Goal: Task Accomplishment & Management: Use online tool/utility

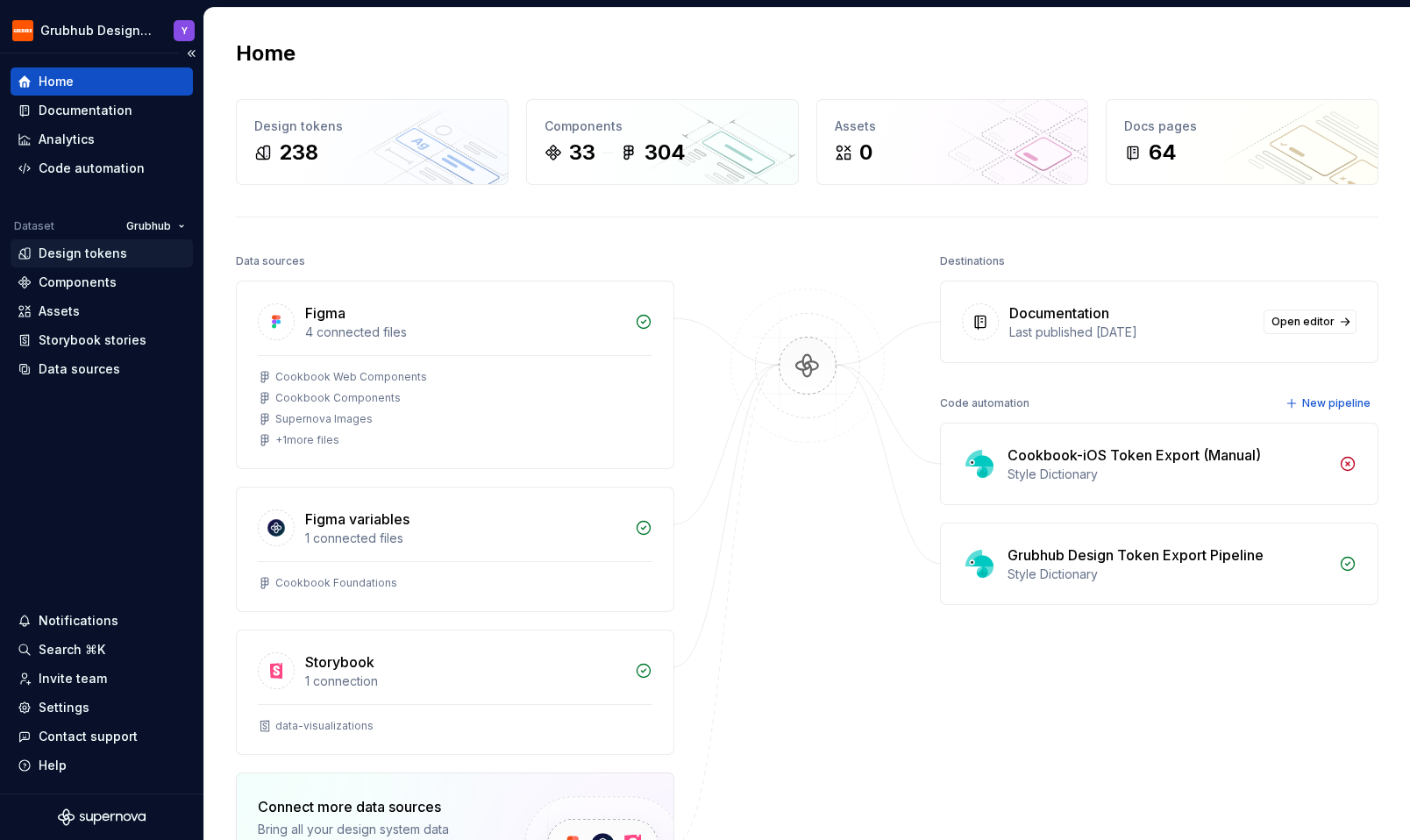
click at [81, 258] on div "Design tokens" at bounding box center [82, 254] width 88 height 17
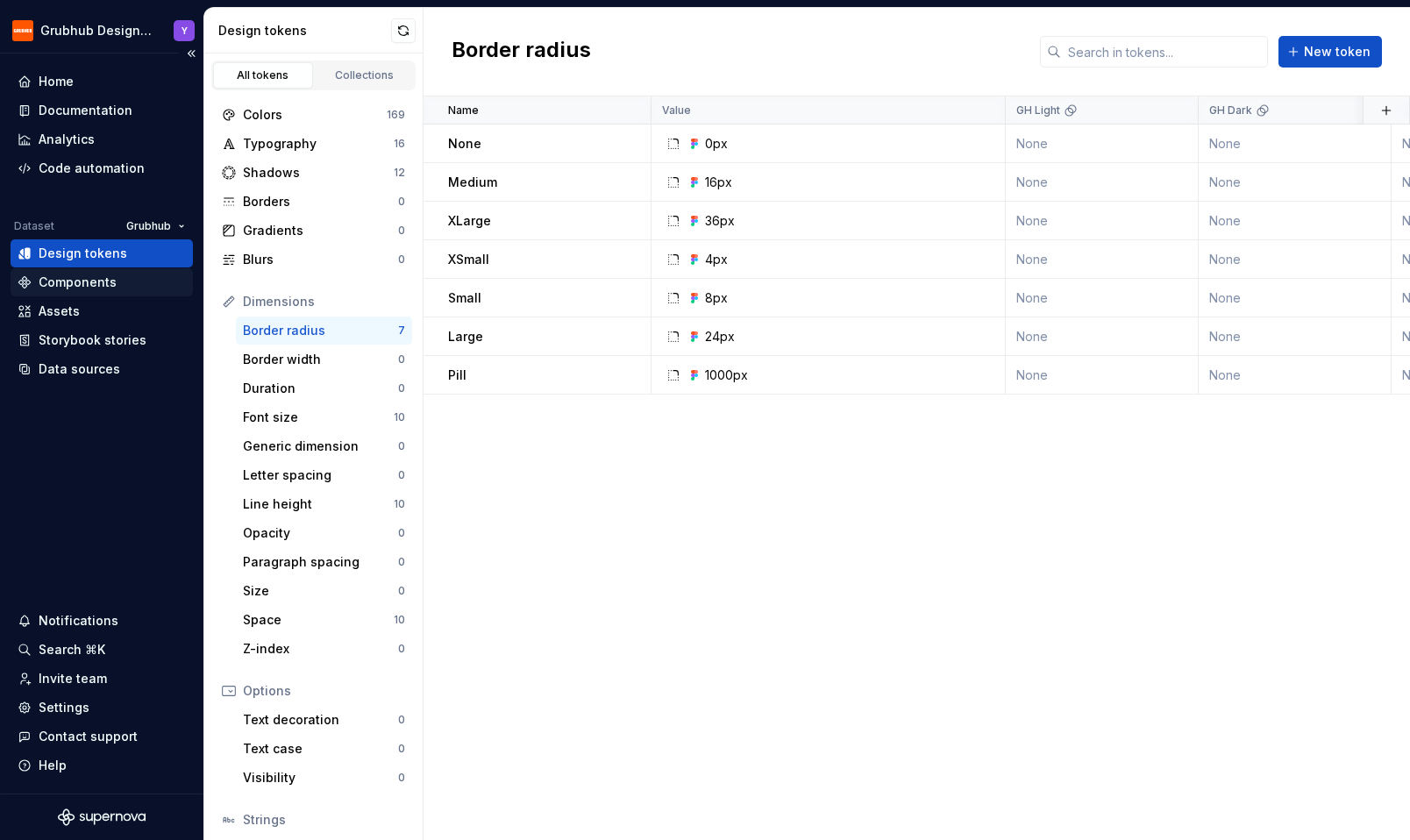
click at [73, 286] on div "Components" at bounding box center [77, 283] width 78 height 17
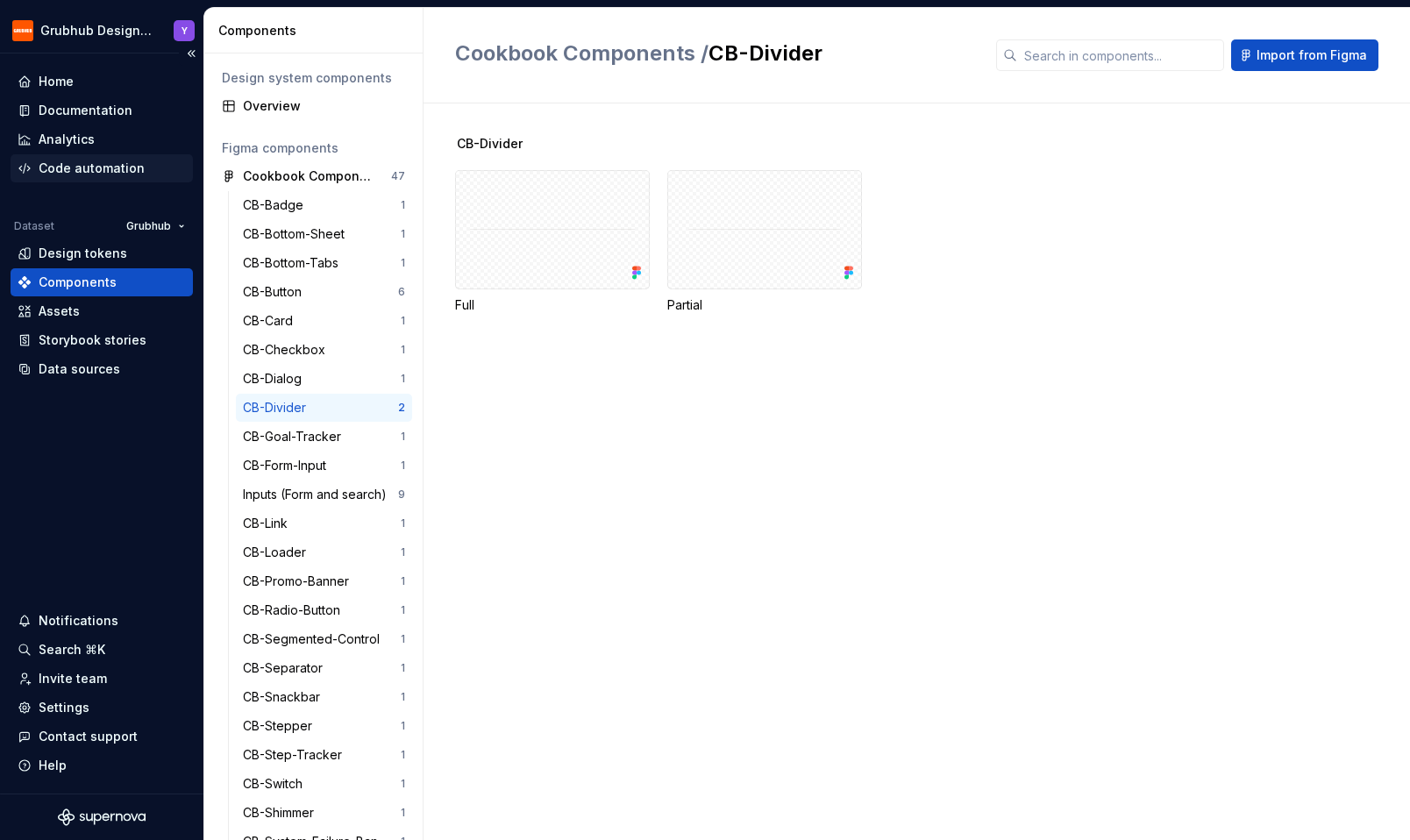
click at [78, 174] on div "Code automation" at bounding box center [92, 168] width 106 height 17
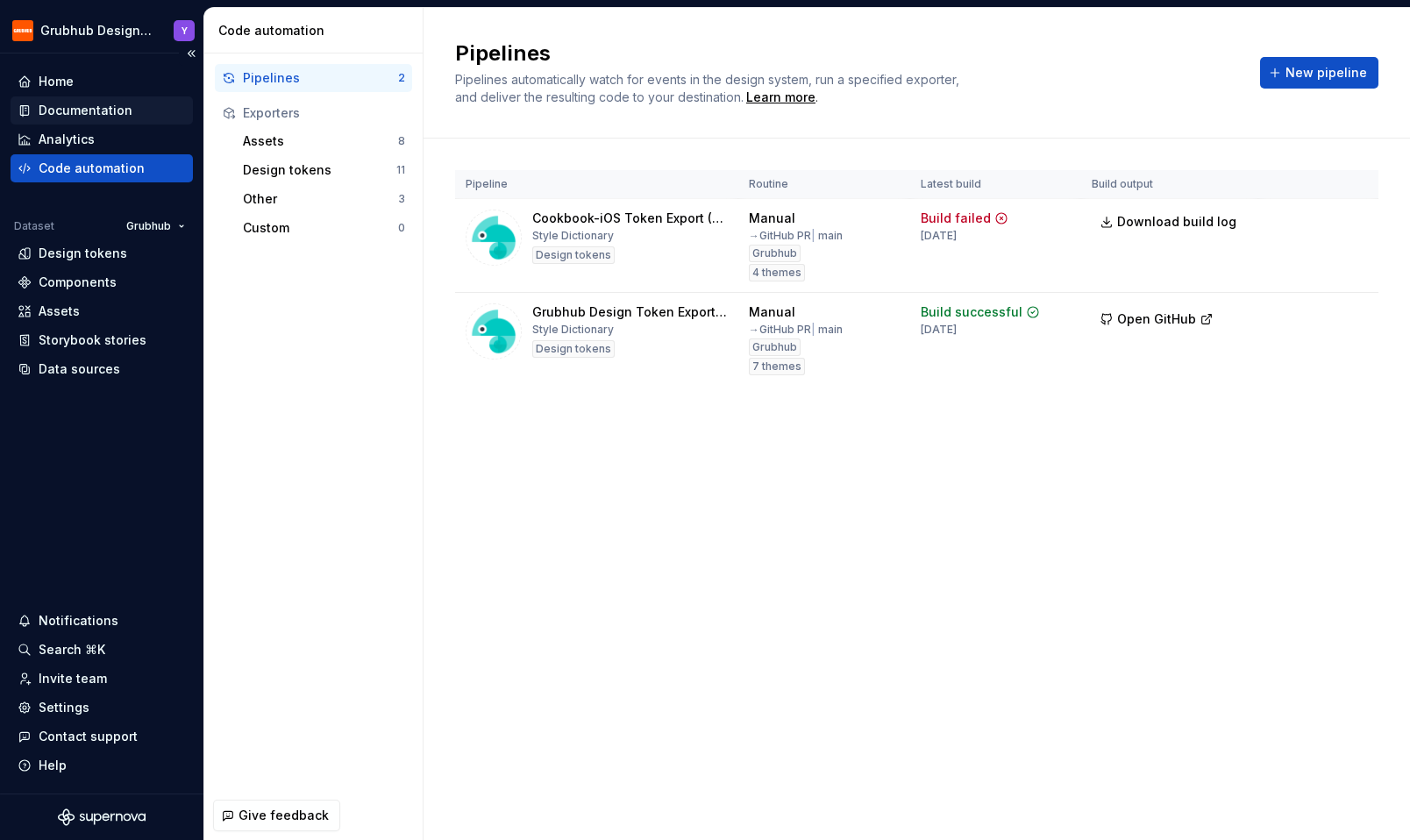
click at [70, 118] on div "Documentation" at bounding box center [85, 110] width 94 height 17
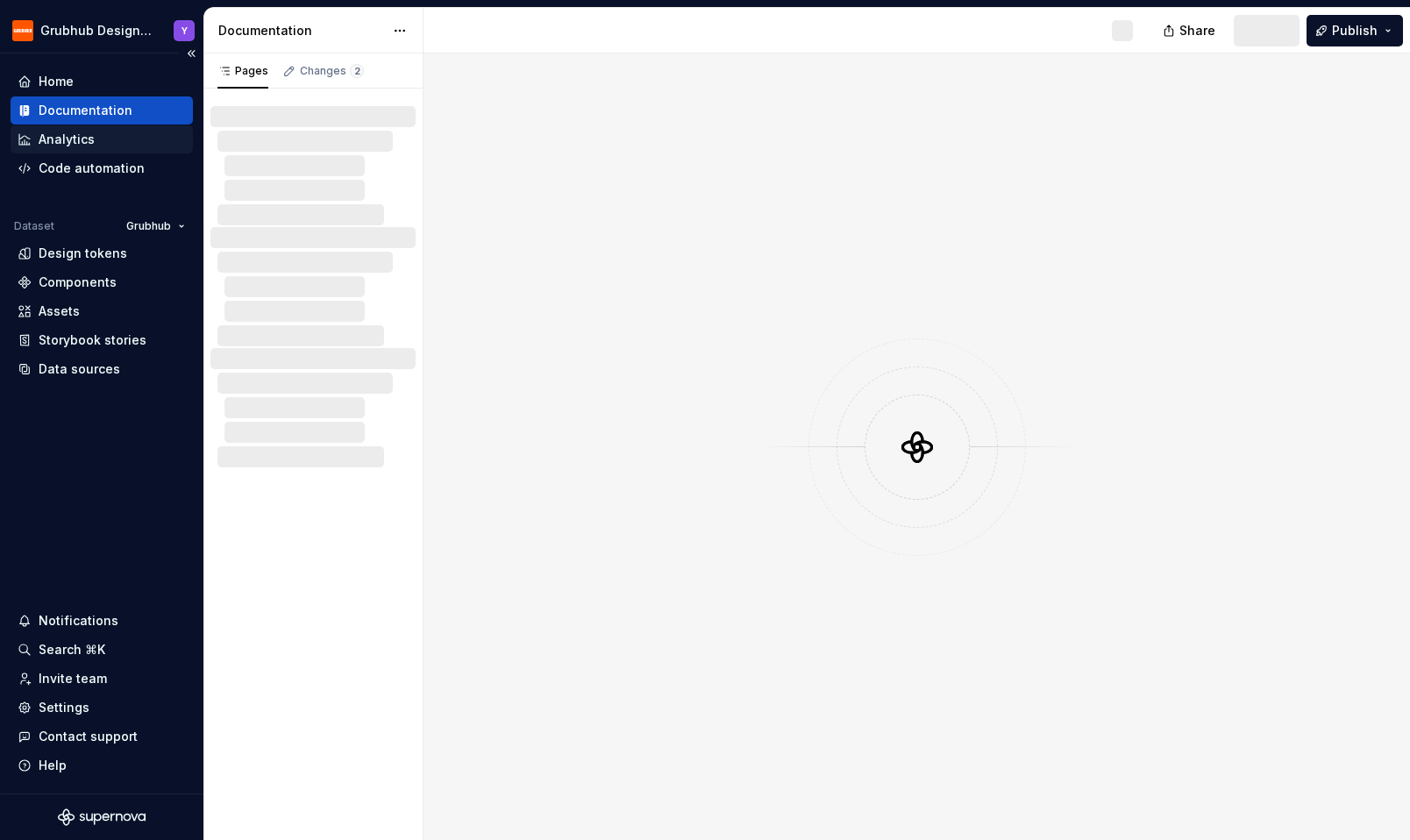
click at [67, 145] on div "Analytics" at bounding box center [67, 139] width 56 height 17
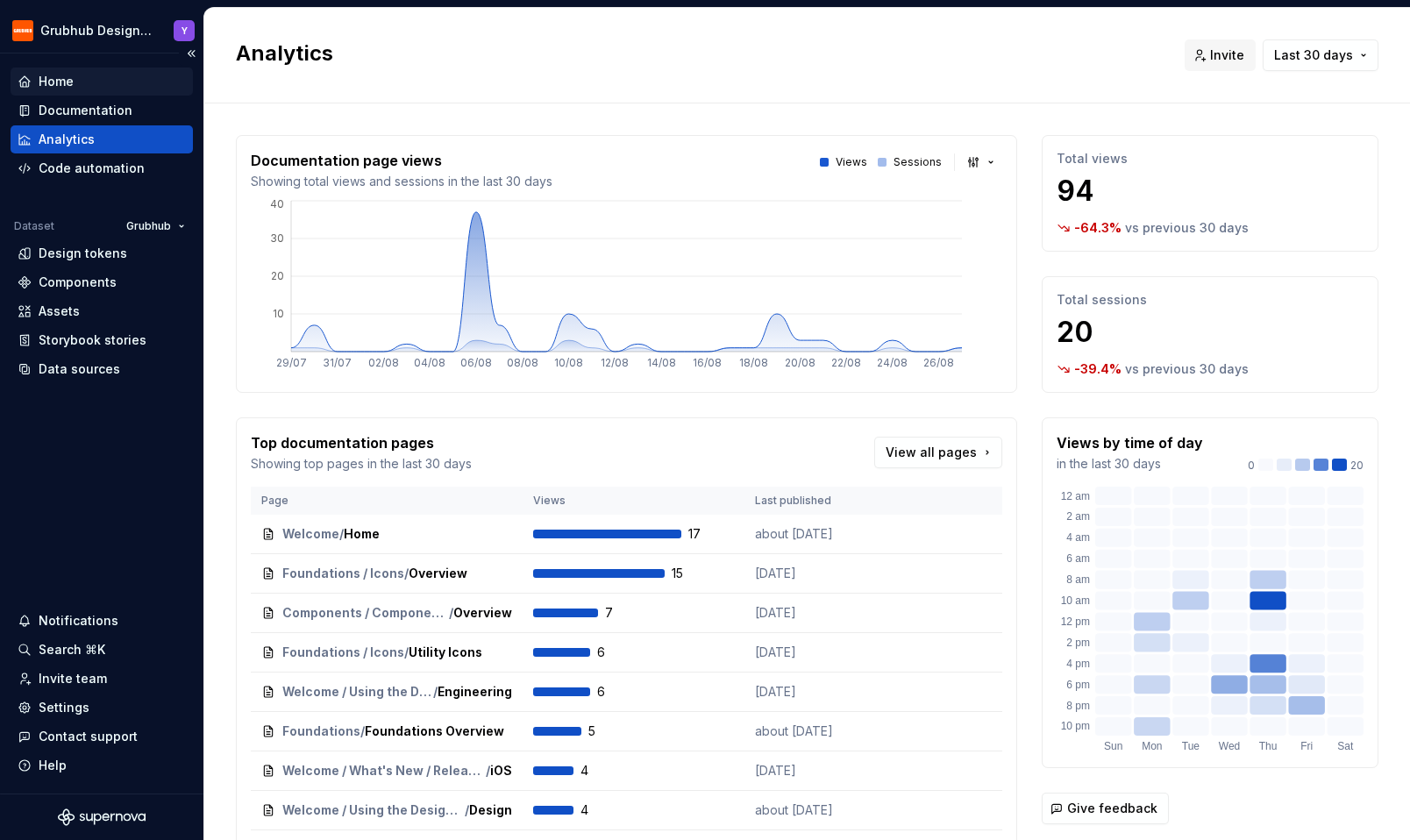
click at [65, 90] on div "Home" at bounding box center [102, 81] width 182 height 28
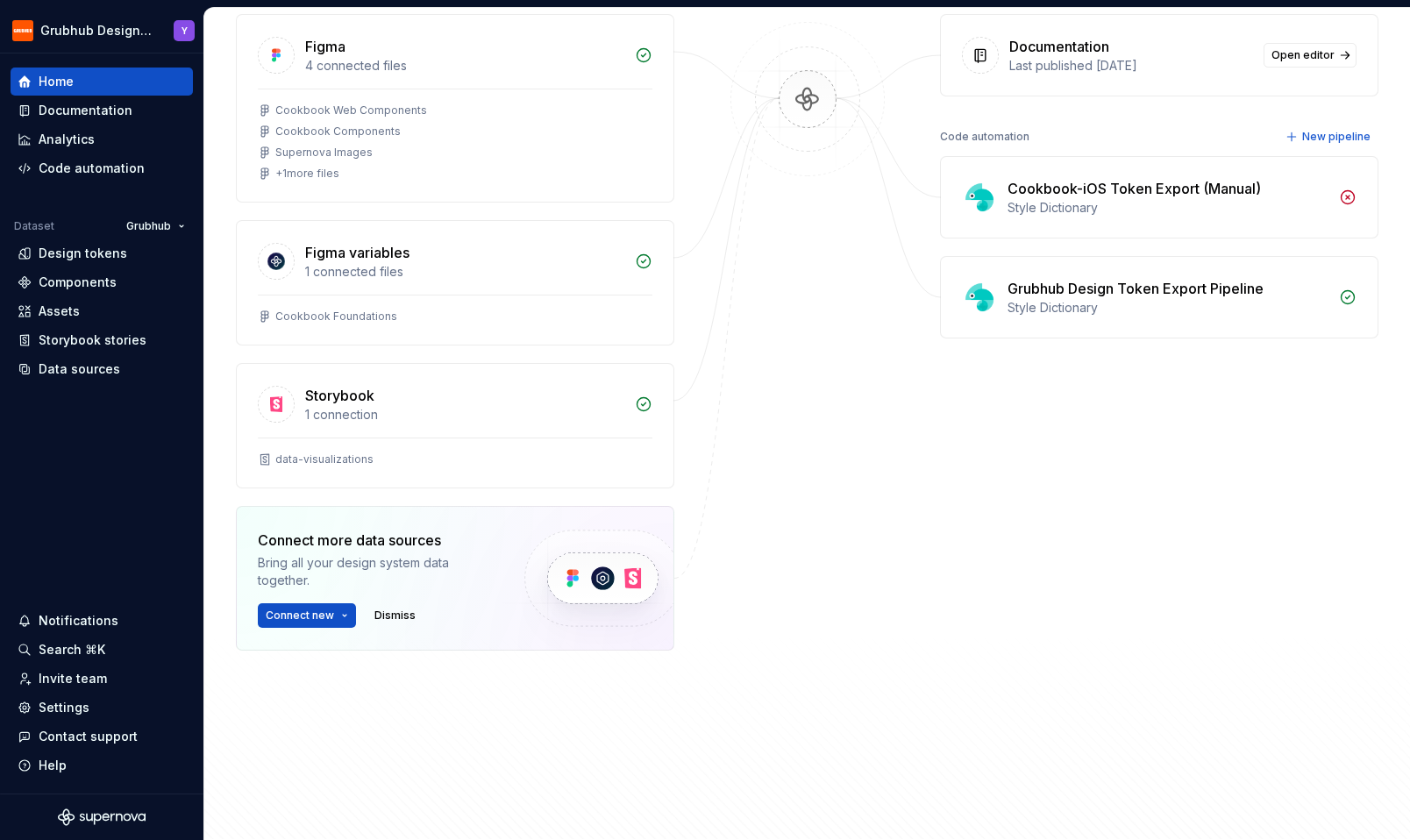
scroll to position [362, 0]
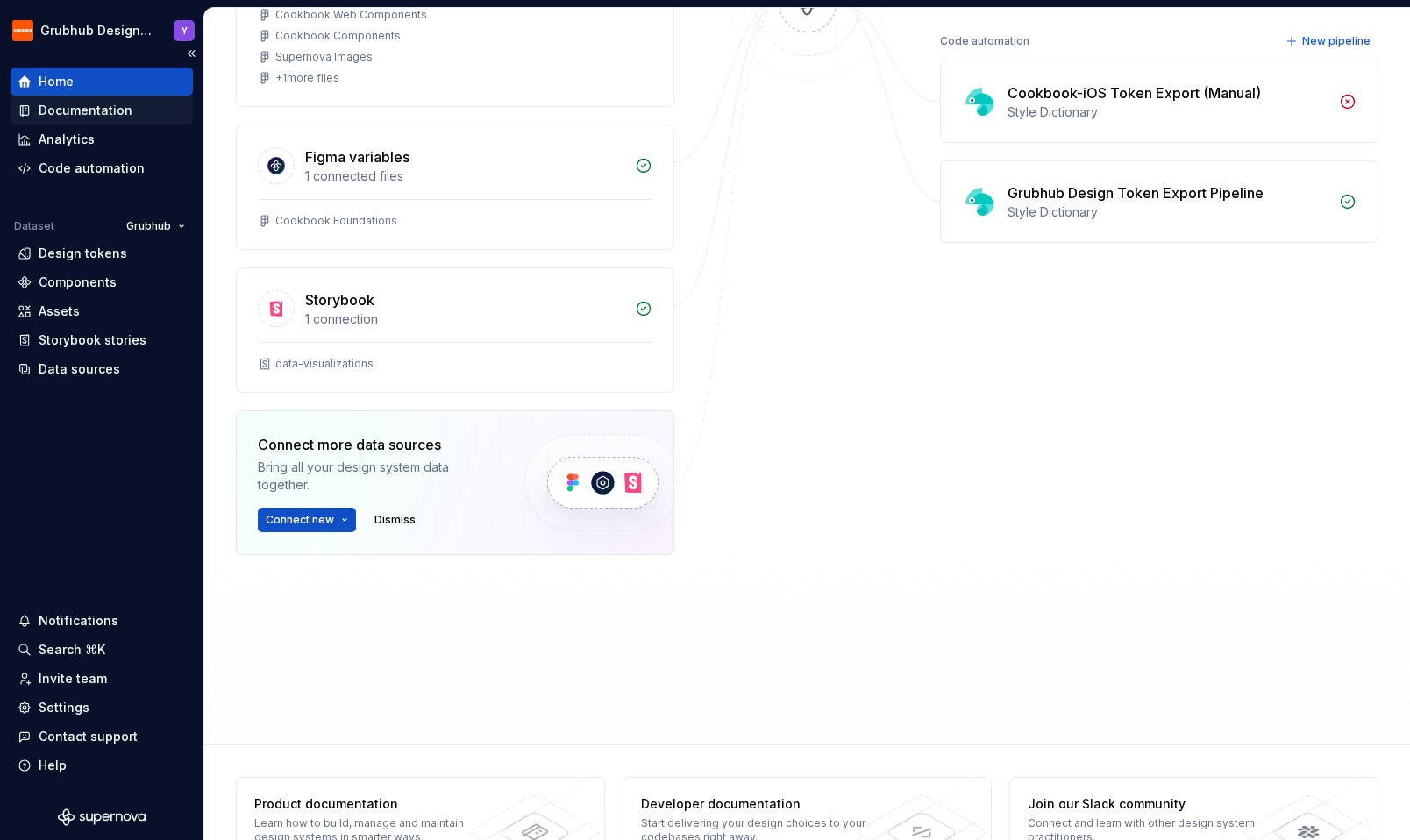
click at [51, 108] on div "Documentation" at bounding box center [85, 110] width 94 height 17
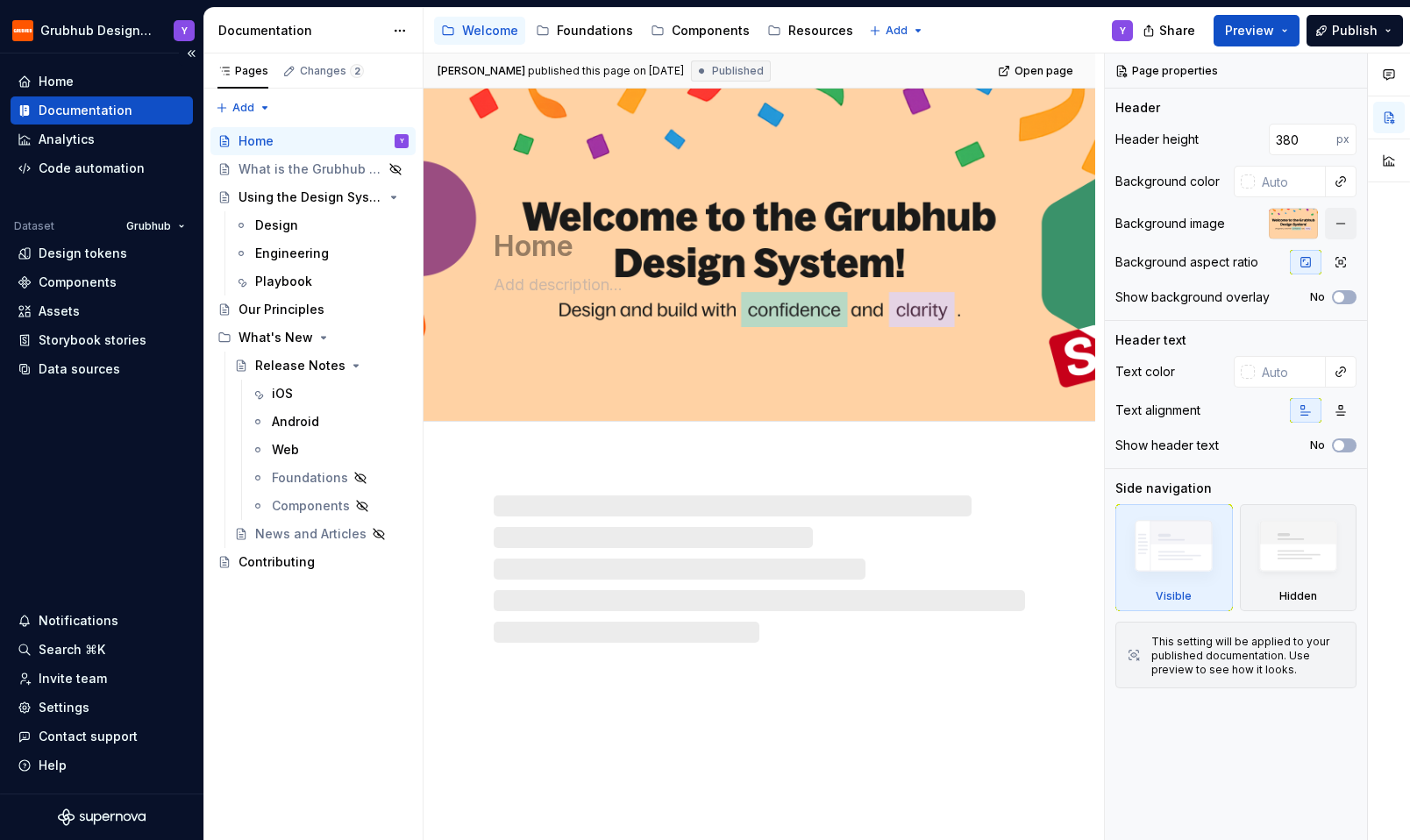
type textarea "*"
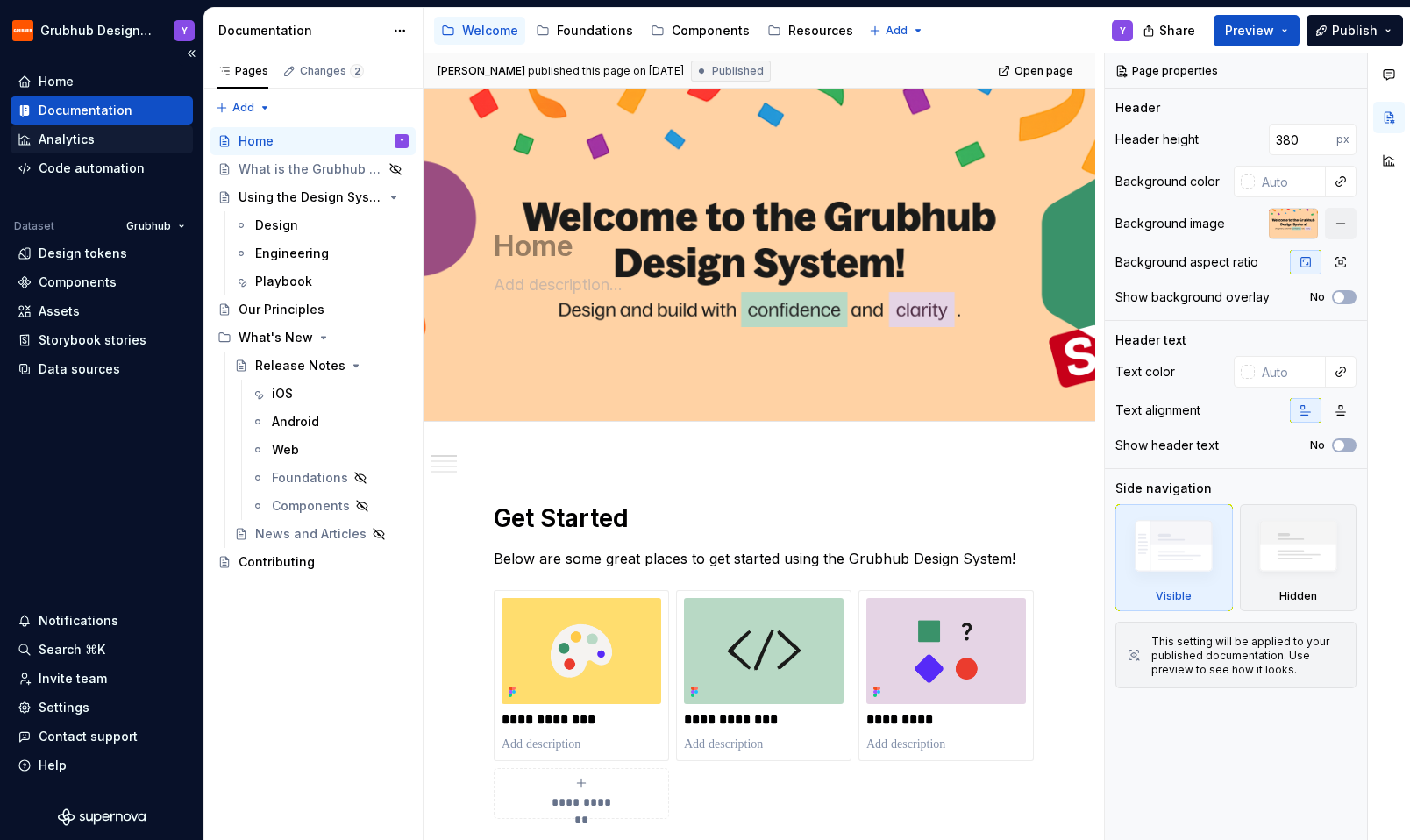
click at [49, 136] on div "Analytics" at bounding box center [67, 139] width 56 height 17
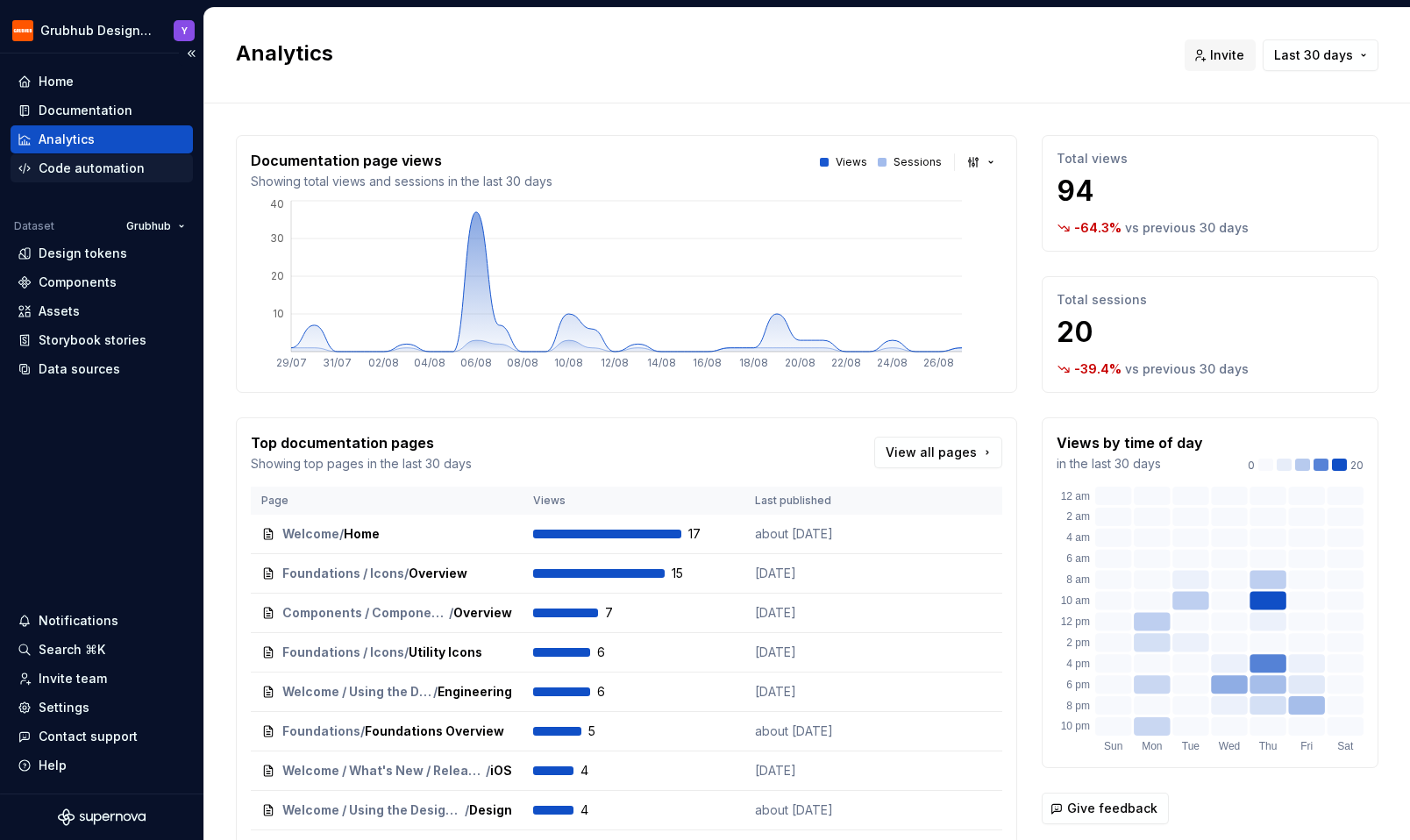
click at [52, 165] on div "Code automation" at bounding box center [92, 168] width 106 height 17
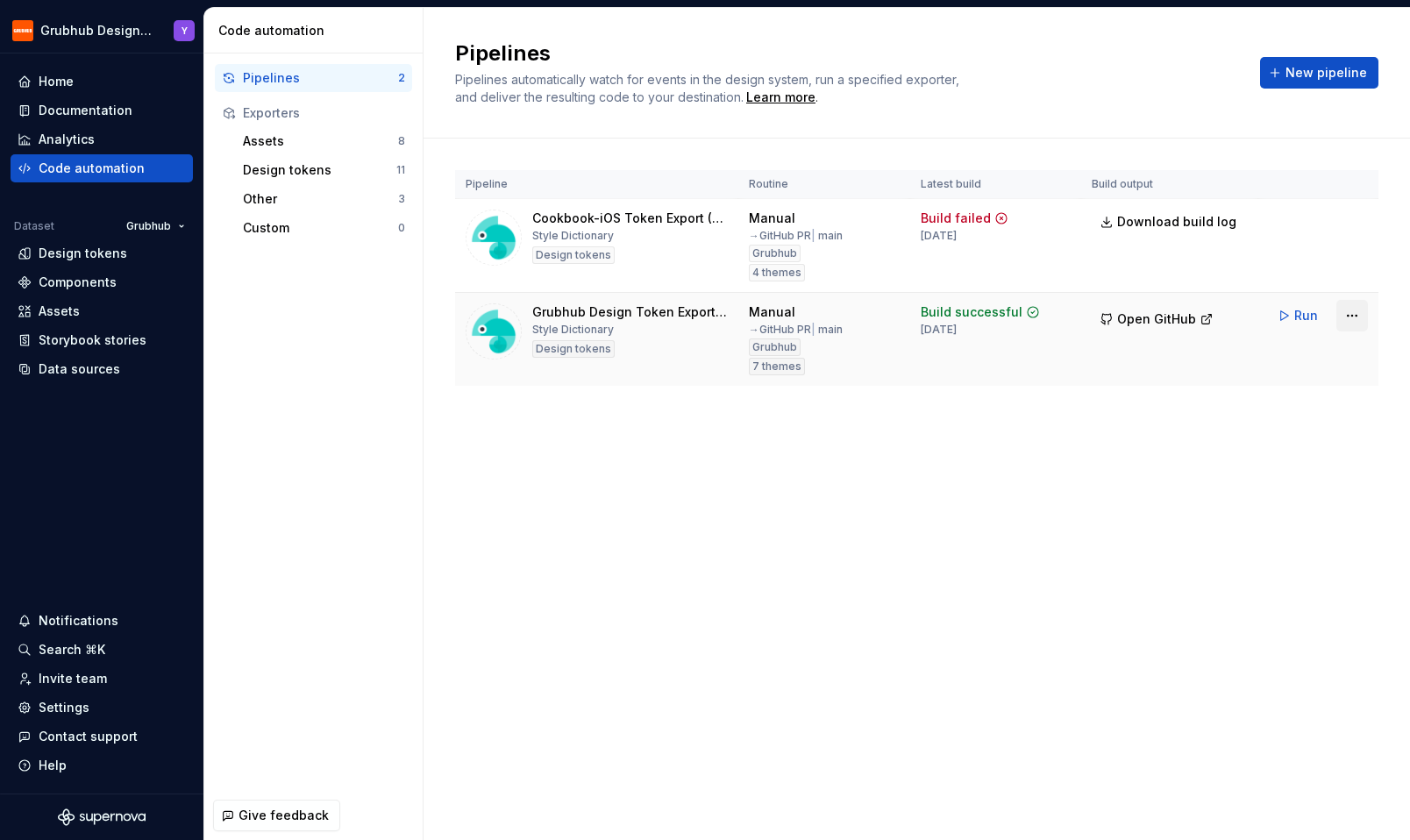
click at [1355, 313] on html "Grubhub Design System Y Home Documentation Analytics Code automation Dataset Gr…" at bounding box center [705, 420] width 1410 height 840
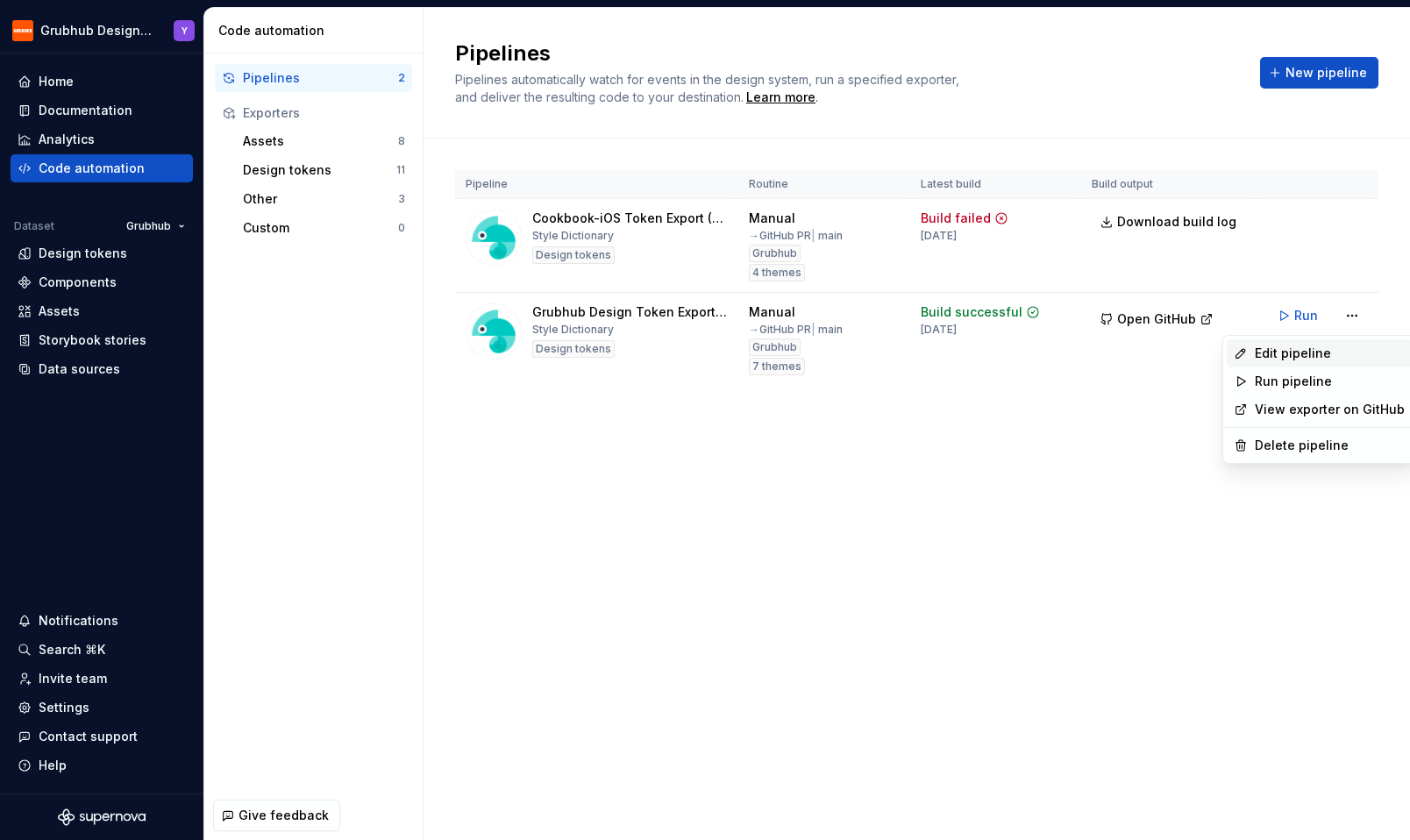
click at [1310, 348] on div "Edit pipeline" at bounding box center [1329, 353] width 150 height 17
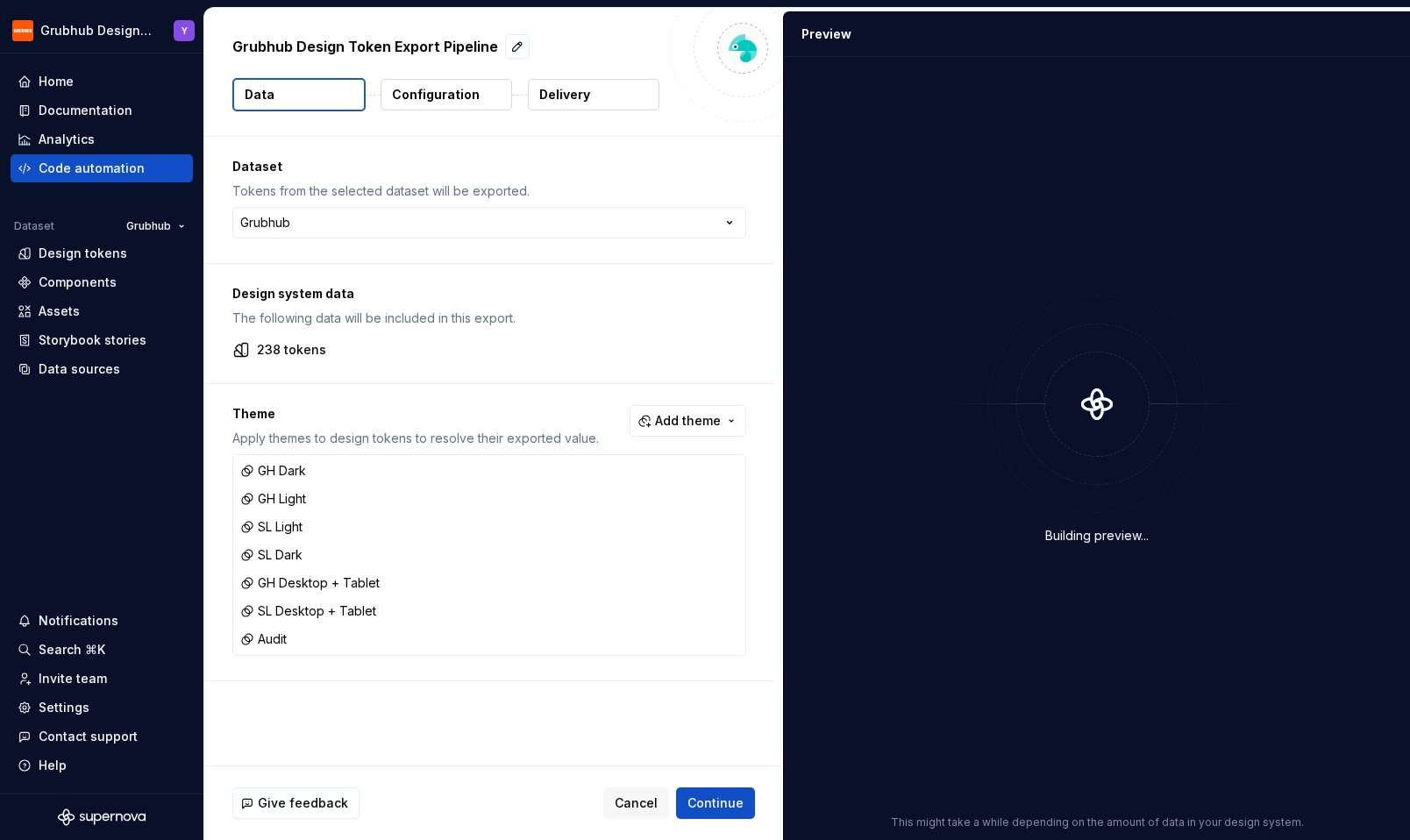
click at [454, 105] on button "Configuration" at bounding box center [446, 95] width 132 height 32
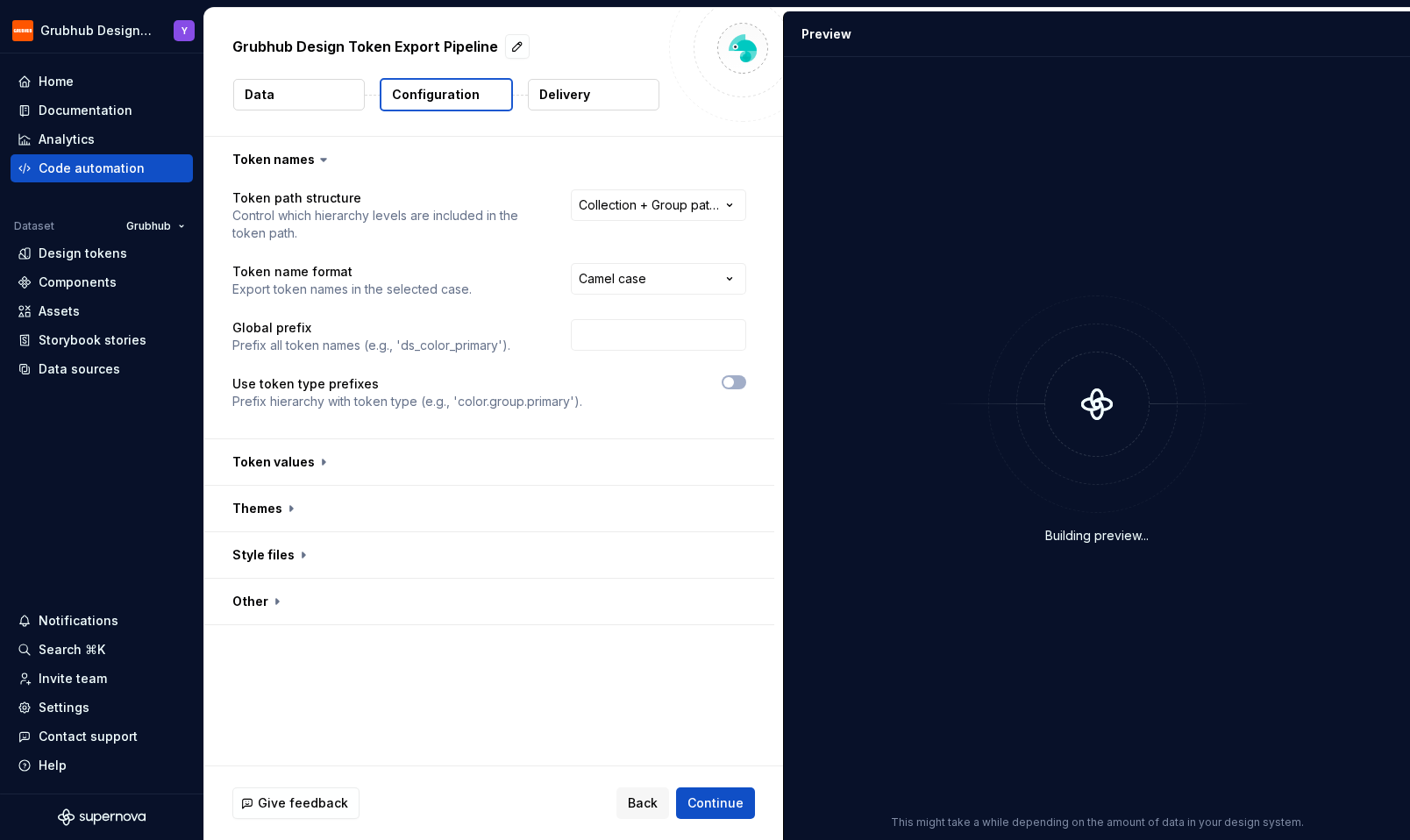
click at [578, 94] on p "Delivery" at bounding box center [564, 95] width 51 height 17
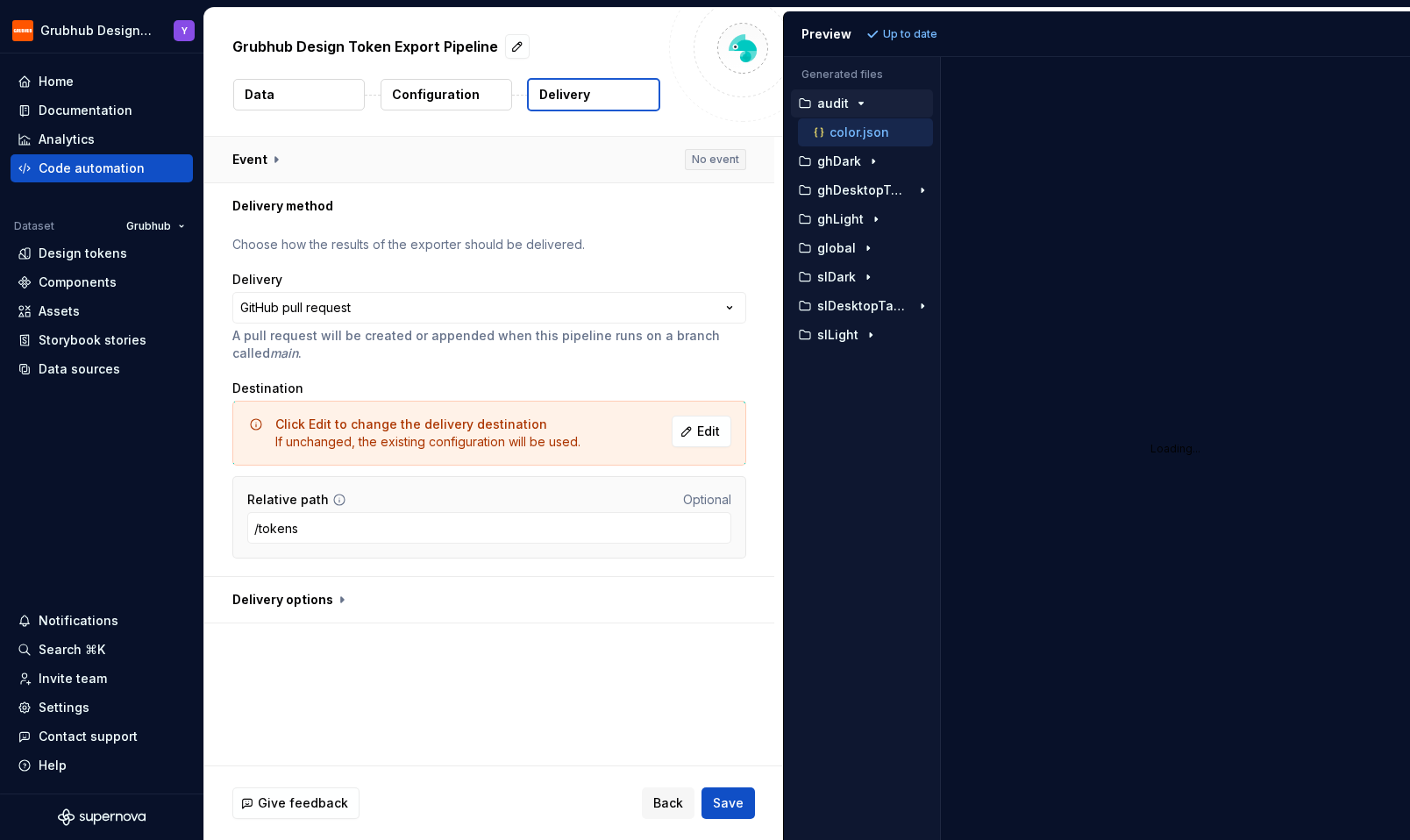
click at [273, 163] on button "button" at bounding box center [489, 159] width 570 height 45
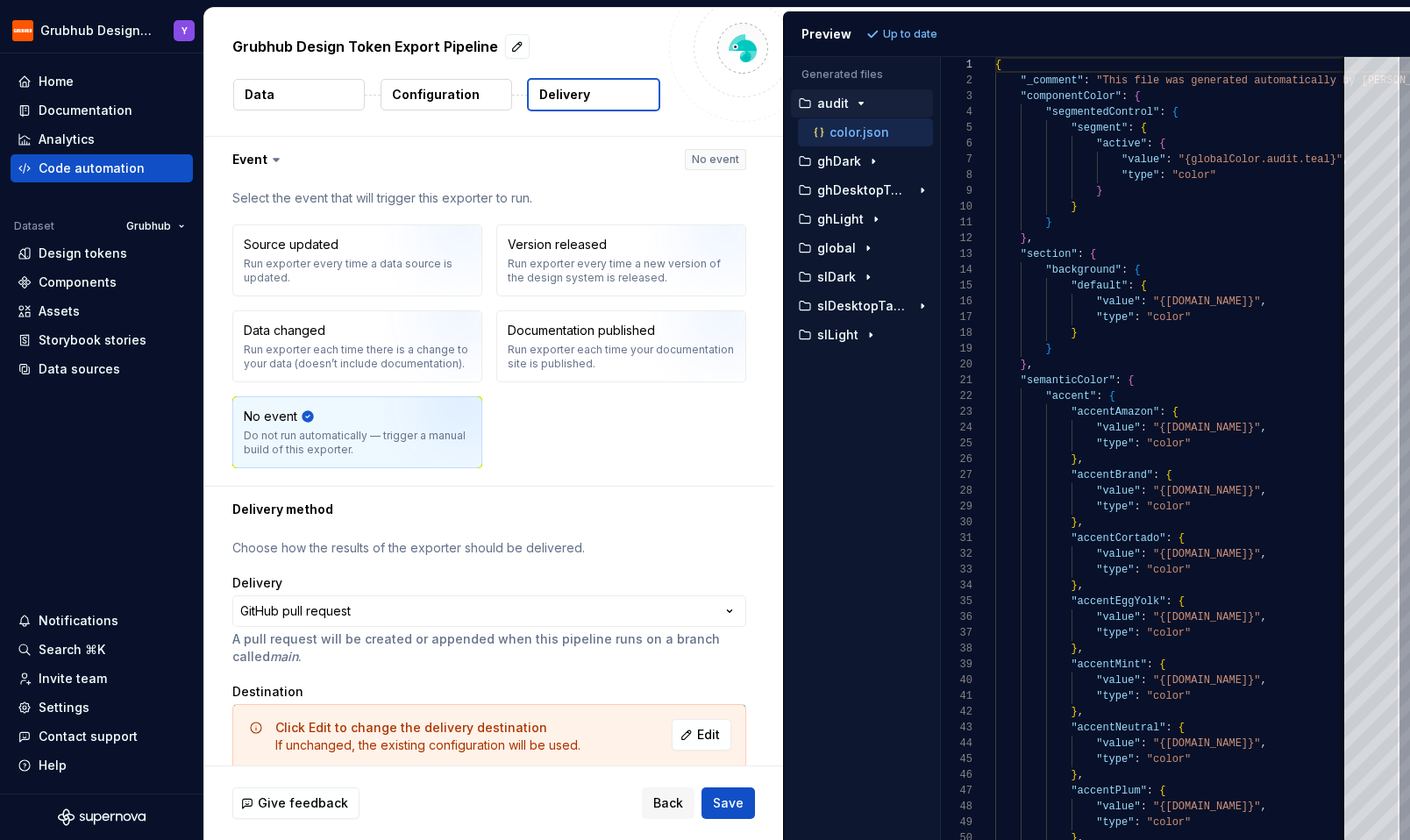
click at [269, 158] on icon at bounding box center [276, 160] width 17 height 17
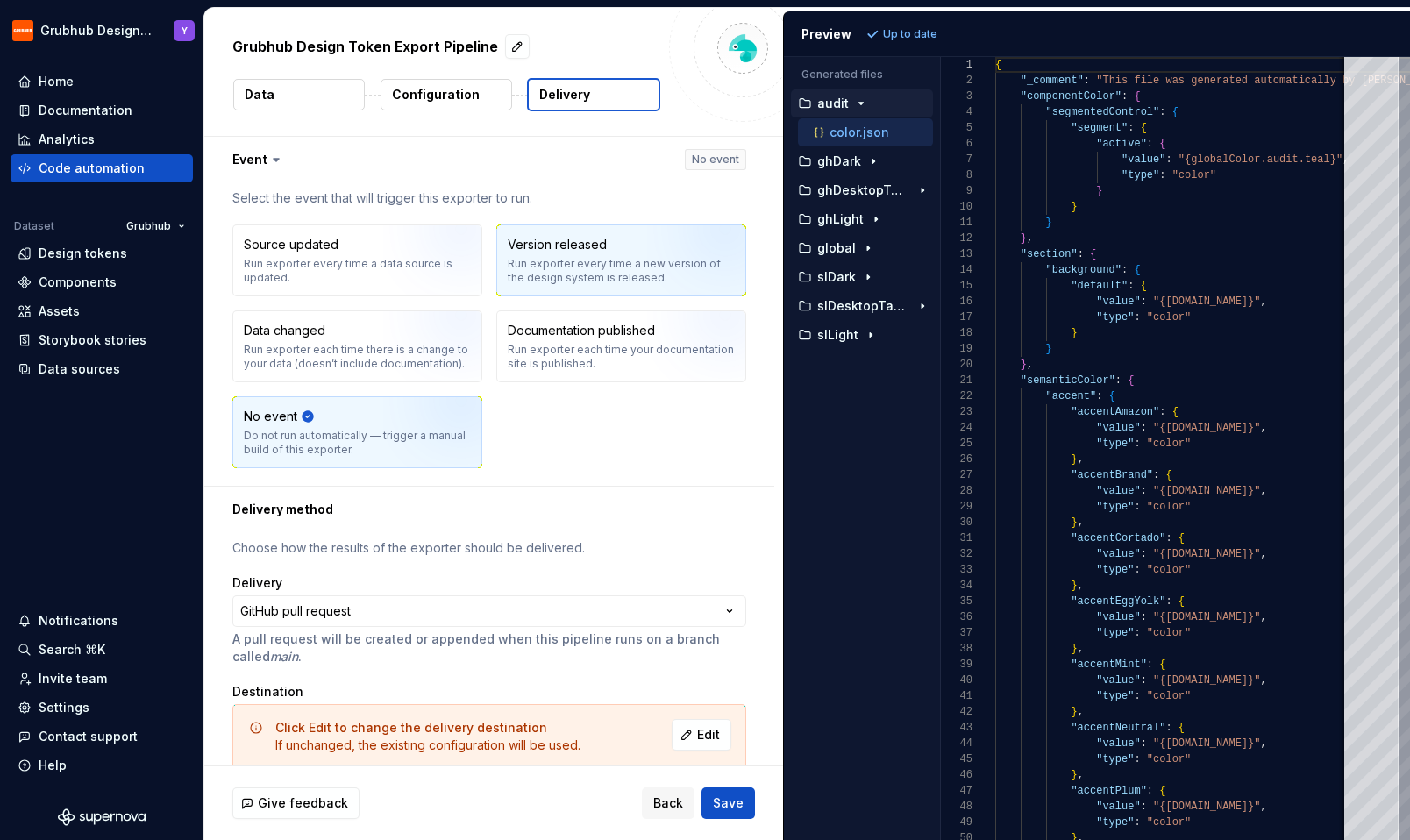
click at [563, 252] on div "Version released" at bounding box center [557, 245] width 99 height 17
